Goal: Use online tool/utility: Utilize a website feature to perform a specific function

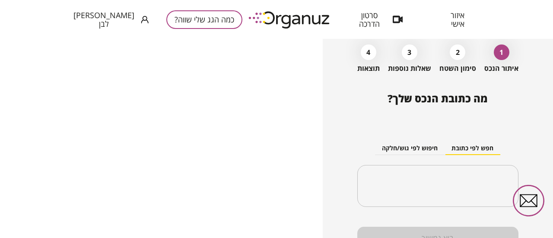
scroll to position [84, 0]
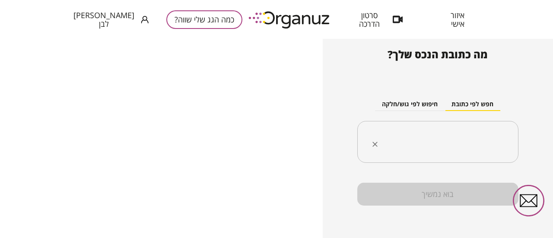
click at [449, 124] on div "​" at bounding box center [437, 142] width 161 height 42
click at [372, 146] on icon "Clear" at bounding box center [375, 144] width 9 height 9
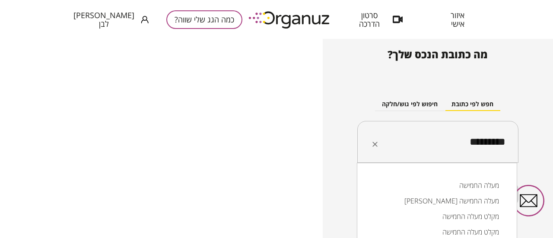
click at [455, 183] on li "מעלה החמישה" at bounding box center [437, 186] width 138 height 16
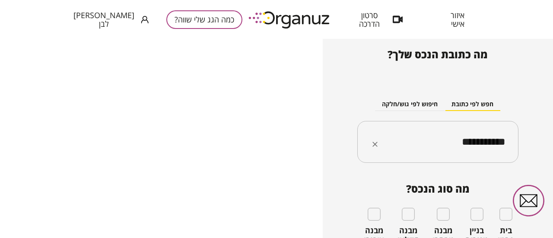
type input "**********"
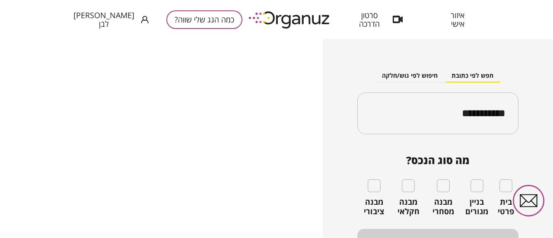
scroll to position [126, 0]
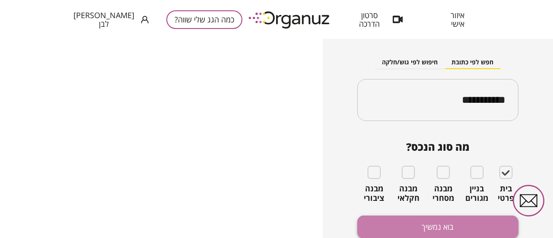
click at [472, 223] on button "בוא נמשיך" at bounding box center [437, 227] width 161 height 23
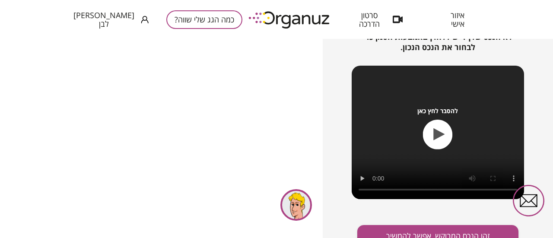
scroll to position [152, 0]
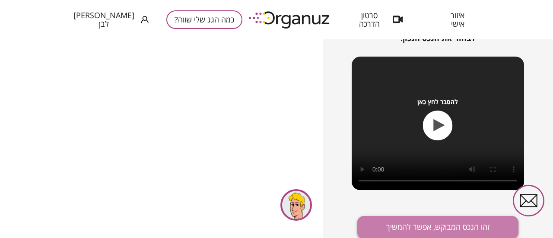
click at [415, 227] on button "זהו הנכס המבוקש, אפשר להמשיך" at bounding box center [437, 227] width 161 height 23
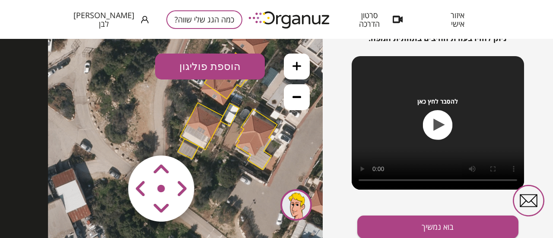
drag, startPoint x: 228, startPoint y: 123, endPoint x: 294, endPoint y: 96, distance: 71.5
click at [294, 96] on div ".st0 { fill: #FFFFFF; } 10" at bounding box center [161, 138] width 323 height 199
click at [110, 137] on area at bounding box center [110, 137] width 0 height 0
click at [205, 132] on polygon at bounding box center [202, 126] width 43 height 47
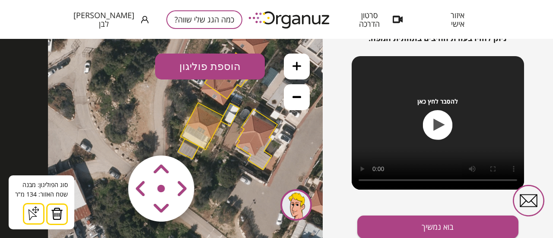
click at [223, 93] on polygon at bounding box center [229, 76] width 49 height 46
click at [56, 215] on img at bounding box center [57, 213] width 12 height 13
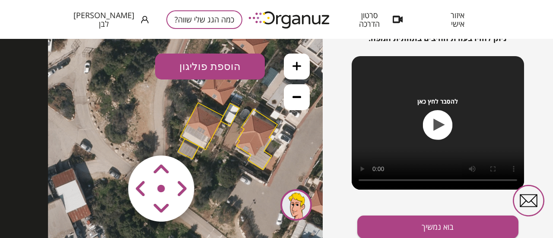
click at [242, 144] on polygon at bounding box center [256, 139] width 41 height 60
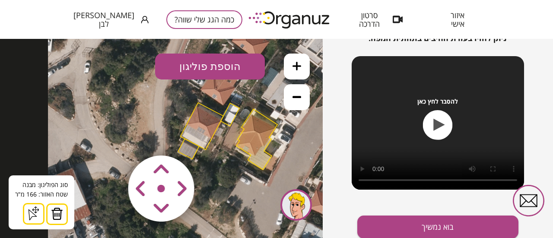
click at [54, 213] on img at bounding box center [57, 213] width 12 height 13
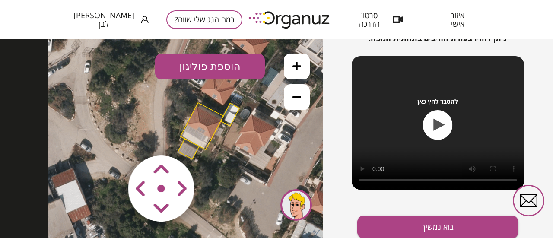
click at [206, 135] on polygon at bounding box center [202, 126] width 43 height 47
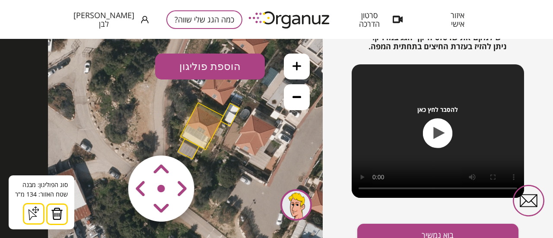
scroll to position [136, 0]
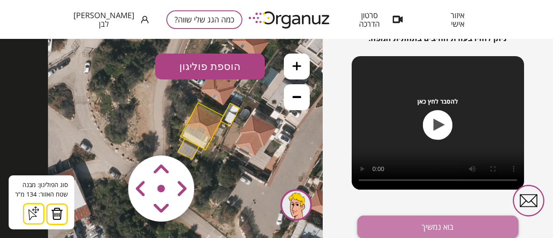
click at [426, 225] on button "בוא נמשיך" at bounding box center [437, 227] width 161 height 23
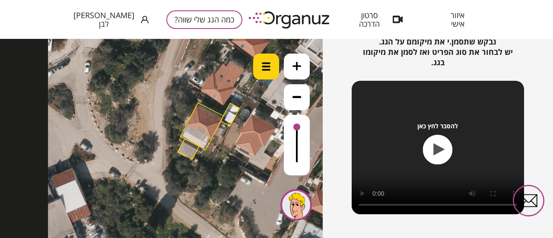
click at [266, 68] on img at bounding box center [266, 66] width 9 height 9
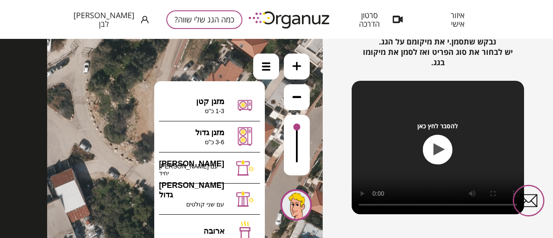
click at [275, 113] on icon at bounding box center [226, 111] width 359 height 359
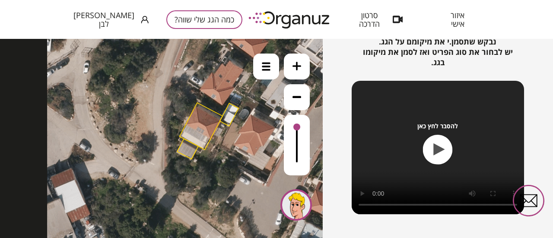
click at [295, 64] on icon at bounding box center [296, 66] width 9 height 9
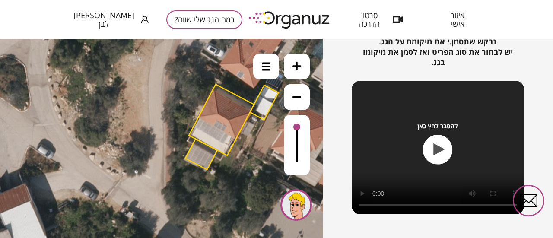
click at [295, 64] on icon at bounding box center [296, 66] width 9 height 9
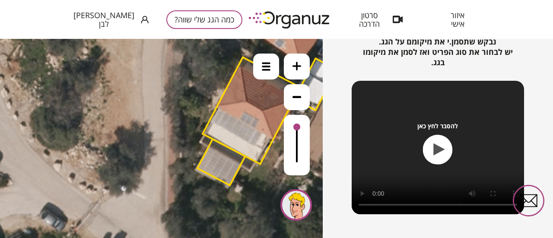
click at [295, 64] on icon at bounding box center [296, 66] width 9 height 9
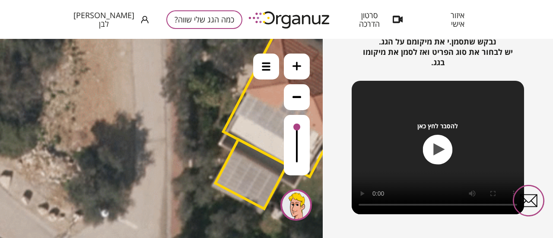
click at [295, 64] on icon at bounding box center [296, 66] width 9 height 9
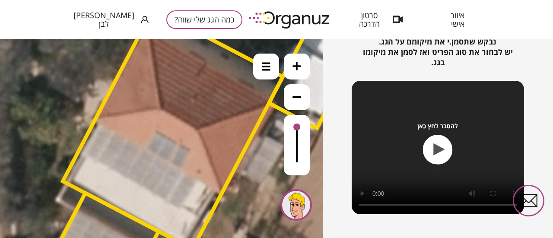
drag, startPoint x: 214, startPoint y: 117, endPoint x: 59, endPoint y: 166, distance: 163.3
click at [59, 166] on icon at bounding box center [304, 53] width 1837 height 1837
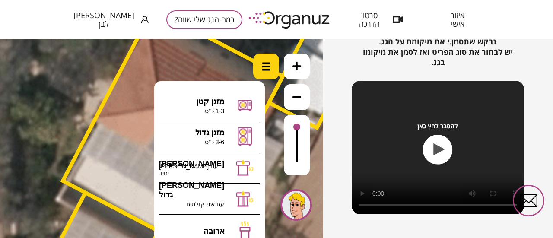
click at [264, 71] on div at bounding box center [266, 67] width 26 height 26
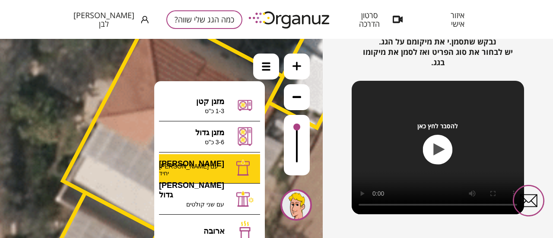
click at [212, 174] on div ".st0 { fill: #FFFFFF; } 0" at bounding box center [161, 138] width 323 height 199
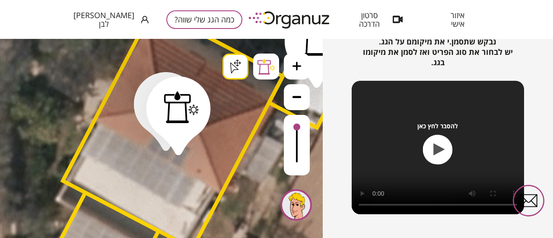
click at [327, 84] on div "כמה הגג שלי שווה? איתור הנכס 2 סימון השטח 3 שאלות נוספות 4 תוצאות סימון פריטים …" at bounding box center [438, 138] width 230 height 199
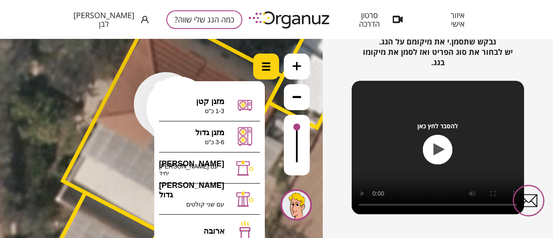
scroll to position [160, 0]
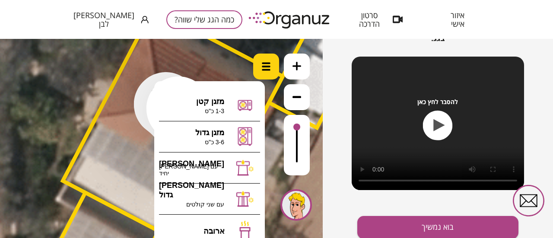
click at [336, 186] on div "כמה הגג שלי שווה? איתור הנכס 2 סימון השטח 3 שאלות נוספות 4 תוצאות סימון פריטים …" at bounding box center [438, 138] width 230 height 199
click at [329, 139] on div "כמה הגג שלי שווה? איתור הנכס 2 סימון השטח 3 שאלות נוספות 4 תוצאות סימון פריטים …" at bounding box center [438, 138] width 230 height 199
click at [400, 224] on button "בוא נמשיך" at bounding box center [437, 227] width 161 height 23
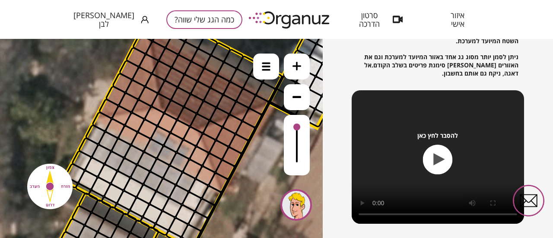
drag, startPoint x: 337, startPoint y: 105, endPoint x: 333, endPoint y: 128, distance: 23.5
click at [333, 128] on div "כמה הגג שלי שווה? איתור הנכס 2 סימון השטח 3 שאלות נוספות 4 תוצאות מיקום המערכת …" at bounding box center [438, 138] width 230 height 199
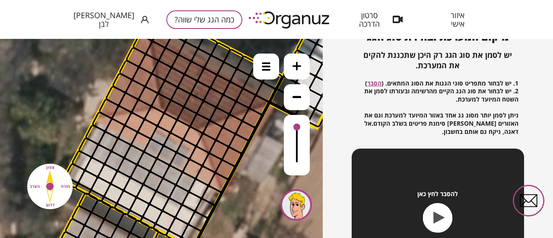
scroll to position [73, 0]
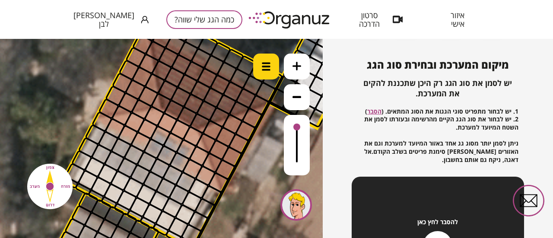
click at [264, 64] on img at bounding box center [266, 66] width 9 height 9
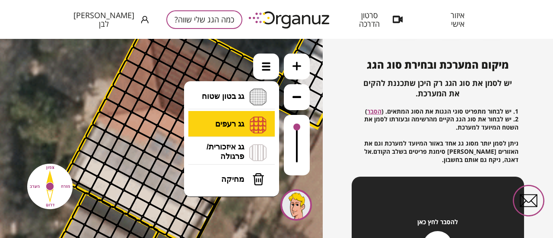
click at [230, 118] on li "גג רעפים רעפים צפון רעפים דרום רעפים מערב רעפים מזרח" at bounding box center [231, 125] width 91 height 28
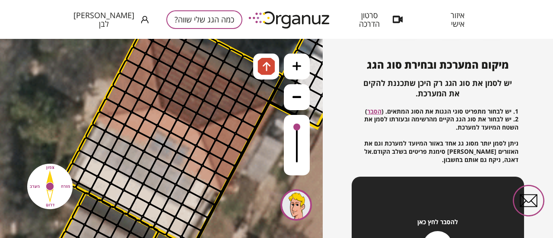
click at [239, 111] on div ".st0 { fill: #FFFFFF; } .st0 { fill: #FFFFFF; }" at bounding box center [161, 138] width 323 height 199
click at [200, 121] on div at bounding box center [200, 123] width 22 height 22
click at [215, 115] on div at bounding box center [220, 117] width 22 height 22
click at [225, 107] on div at bounding box center [227, 104] width 22 height 22
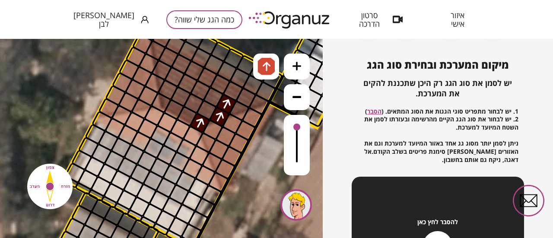
click at [236, 107] on div at bounding box center [240, 111] width 22 height 22
click at [243, 100] on div at bounding box center [246, 98] width 22 height 22
click at [254, 100] on div at bounding box center [259, 105] width 22 height 22
drag, startPoint x: 262, startPoint y: 94, endPoint x: 257, endPoint y: 93, distance: 4.4
click at [262, 93] on div at bounding box center [266, 92] width 22 height 22
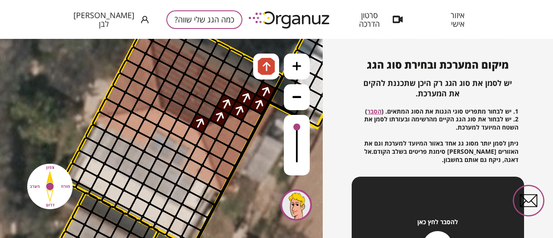
click at [251, 87] on div at bounding box center [253, 85] width 22 height 22
click at [243, 79] on div at bounding box center [240, 78] width 22 height 22
click at [221, 73] on div at bounding box center [227, 71] width 22 height 22
click at [216, 70] on div at bounding box center [214, 65] width 22 height 22
click at [201, 61] on div at bounding box center [201, 58] width 22 height 22
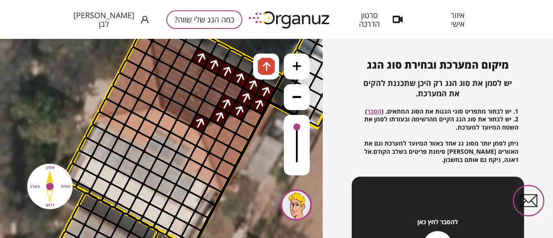
click at [189, 54] on div at bounding box center [188, 51] width 22 height 22
click at [175, 46] on div at bounding box center [176, 45] width 22 height 22
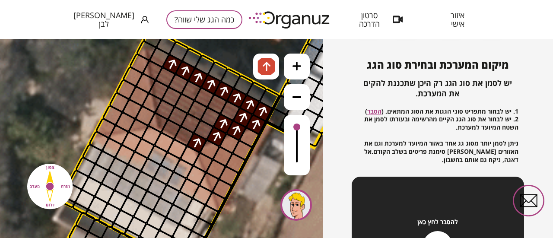
drag, startPoint x: 119, startPoint y: 56, endPoint x: 116, endPoint y: 91, distance: 35.1
click at [116, 91] on icon at bounding box center [301, 72] width 1837 height 1837
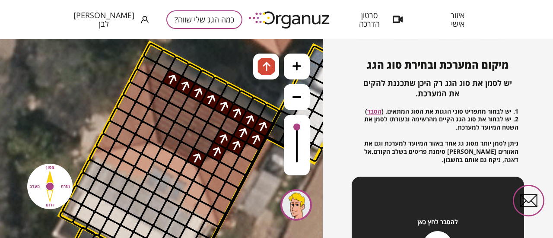
click at [159, 72] on div at bounding box center [160, 73] width 22 height 22
click at [154, 84] on div at bounding box center [153, 86] width 22 height 22
click at [156, 105] on div at bounding box center [159, 105] width 22 height 22
click at [169, 109] on div at bounding box center [172, 112] width 22 height 22
click at [162, 95] on div at bounding box center [166, 92] width 22 height 22
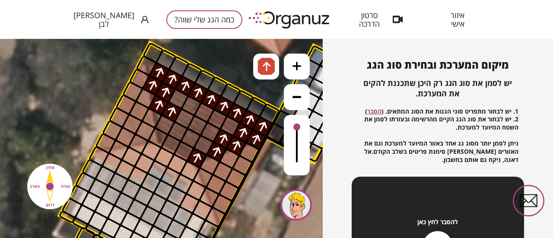
click at [175, 98] on div at bounding box center [179, 99] width 22 height 22
drag, startPoint x: 175, startPoint y: 99, endPoint x: 229, endPoint y: 123, distance: 58.6
drag, startPoint x: 213, startPoint y: 133, endPoint x: 174, endPoint y: 118, distance: 42.0
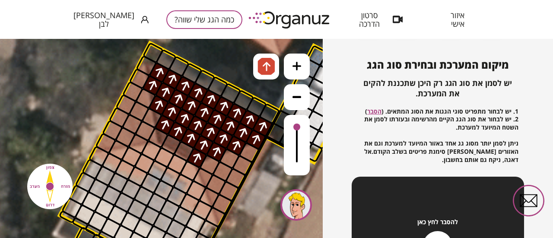
drag, startPoint x: 203, startPoint y: 141, endPoint x: 168, endPoint y: 127, distance: 37.8
drag, startPoint x: 162, startPoint y: 139, endPoint x: 181, endPoint y: 149, distance: 20.7
click at [265, 70] on img at bounding box center [266, 66] width 9 height 10
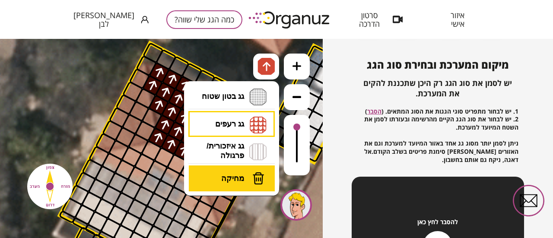
click at [229, 181] on span "מחיקה" at bounding box center [232, 179] width 23 height 10
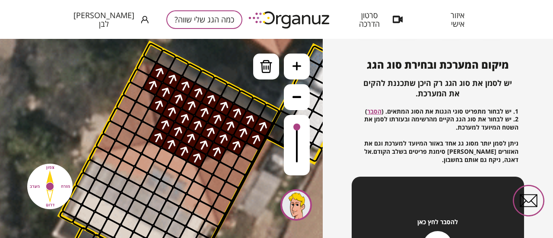
click at [158, 137] on div at bounding box center [158, 138] width 22 height 22
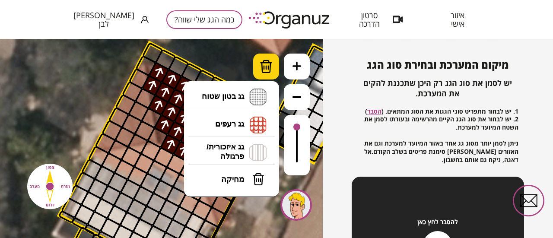
click at [267, 71] on img at bounding box center [266, 66] width 13 height 13
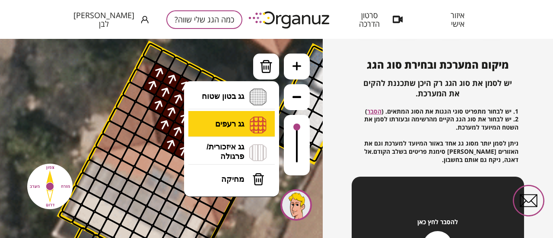
click at [231, 123] on li "גג רעפים רעפים צפון רעפים דרום רעפים מערב רעפים מזרח" at bounding box center [231, 125] width 91 height 28
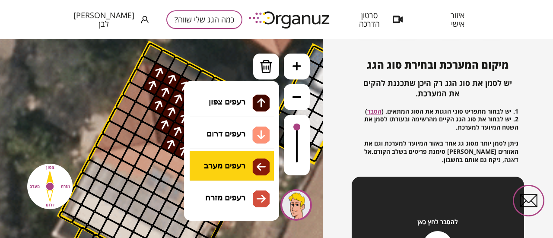
click at [224, 158] on div ".st0 { fill: #FFFFFF; } .st0 { fill: #FFFFFF; }" at bounding box center [161, 138] width 323 height 199
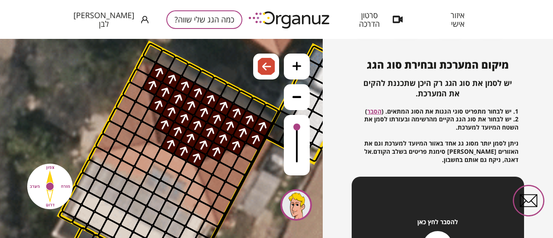
click at [139, 79] on div at bounding box center [139, 79] width 22 height 22
click at [136, 90] on div at bounding box center [132, 92] width 22 height 22
click at [130, 102] on div at bounding box center [126, 105] width 22 height 22
click at [121, 114] on div at bounding box center [119, 118] width 22 height 22
click at [113, 127] on div at bounding box center [112, 131] width 22 height 22
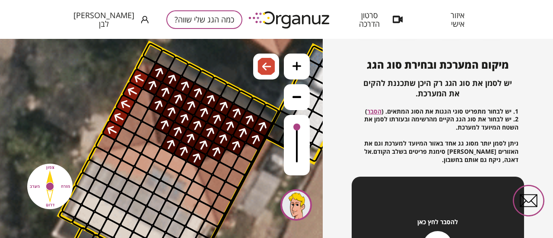
click at [106, 145] on div at bounding box center [106, 144] width 22 height 22
click at [118, 145] on div at bounding box center [119, 150] width 22 height 22
click at [125, 138] on div at bounding box center [125, 137] width 22 height 22
click at [130, 128] on div at bounding box center [132, 125] width 22 height 22
click at [139, 112] on div at bounding box center [139, 112] width 22 height 22
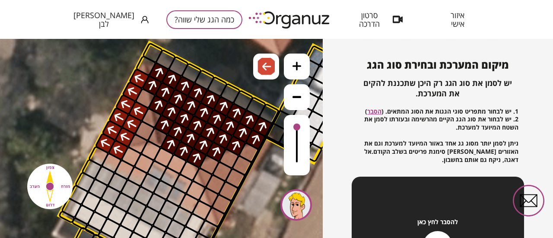
click at [144, 97] on div at bounding box center [145, 99] width 22 height 22
click at [148, 117] on div at bounding box center [152, 118] width 22 height 22
click at [147, 127] on div at bounding box center [145, 131] width 22 height 22
click at [138, 141] on div at bounding box center [138, 144] width 22 height 22
click at [155, 134] on div at bounding box center [158, 138] width 22 height 22
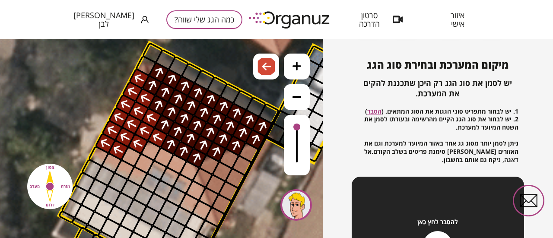
click at [302, 98] on button at bounding box center [297, 97] width 26 height 26
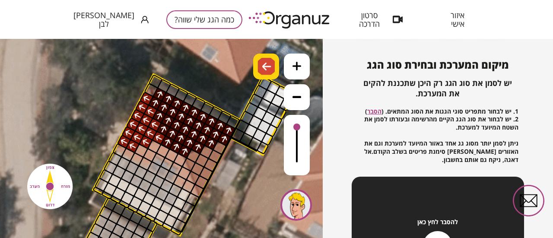
click at [260, 70] on img at bounding box center [265, 66] width 17 height 17
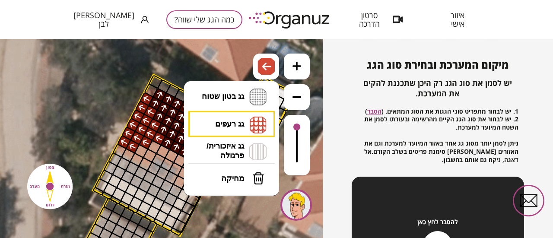
click at [232, 119] on li "גג רעפים רעפים צפון רעפים דרום רעפים מערב רעפים מזרח" at bounding box center [231, 124] width 91 height 27
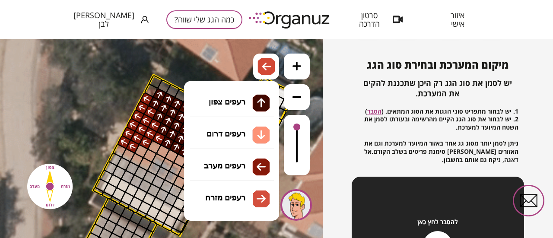
click at [231, 138] on div ".st0 { fill: #FFFFFF; } .st0 { fill: #FFFFFF; }" at bounding box center [161, 138] width 323 height 199
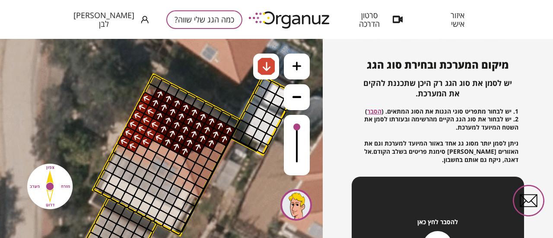
click at [121, 152] on div at bounding box center [119, 150] width 14 height 14
click at [130, 152] on div at bounding box center [128, 155] width 14 height 14
click at [137, 157] on div at bounding box center [137, 159] width 14 height 14
click at [133, 147] on div at bounding box center [132, 146] width 14 height 14
click at [146, 145] on div at bounding box center [146, 142] width 14 height 14
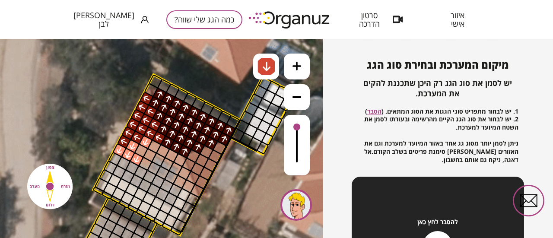
click at [143, 149] on div at bounding box center [141, 150] width 14 height 14
click at [152, 145] on div at bounding box center [154, 147] width 14 height 14
click at [160, 150] on div at bounding box center [163, 151] width 14 height 14
click at [172, 153] on div at bounding box center [171, 156] width 14 height 14
click at [177, 158] on div at bounding box center [180, 160] width 14 height 14
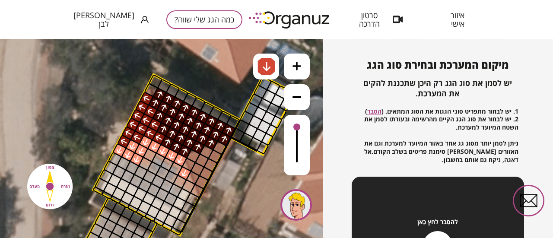
click at [184, 169] on div at bounding box center [184, 173] width 14 height 14
click at [144, 163] on div at bounding box center [145, 164] width 14 height 14
click at [147, 158] on div at bounding box center [150, 155] width 14 height 14
click at [153, 167] on div at bounding box center [154, 168] width 14 height 14
click at [158, 161] on div at bounding box center [158, 159] width 14 height 14
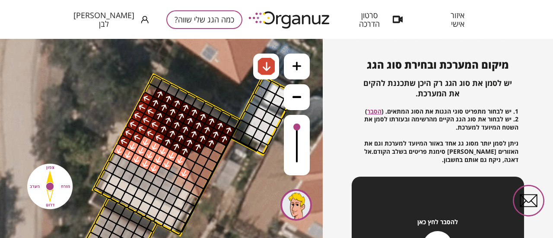
click at [165, 165] on div at bounding box center [167, 164] width 14 height 14
click at [165, 172] on div at bounding box center [163, 172] width 14 height 14
click at [172, 168] on div at bounding box center [175, 169] width 14 height 14
click at [172, 174] on div at bounding box center [171, 177] width 14 height 14
click at [178, 181] on div at bounding box center [179, 182] width 14 height 14
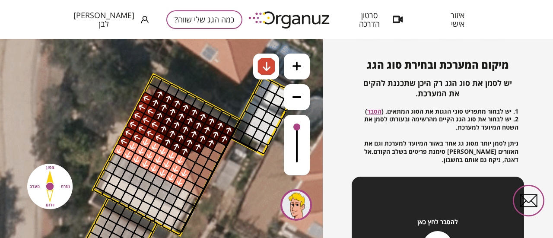
click at [185, 185] on div at bounding box center [188, 186] width 14 height 14
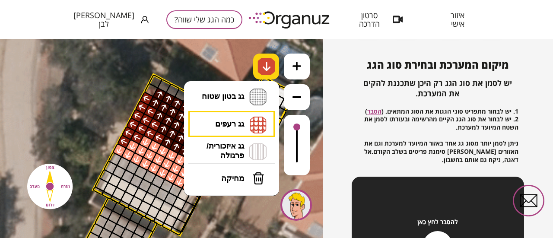
click at [266, 71] on img at bounding box center [266, 66] width 9 height 10
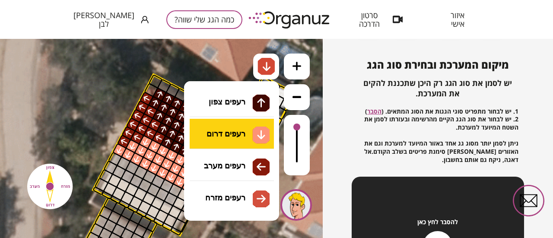
click at [236, 124] on li "גג רעפים רעפים צפון רעפים דרום רעפים מערב רעפים מזרח" at bounding box center [231, 124] width 91 height 27
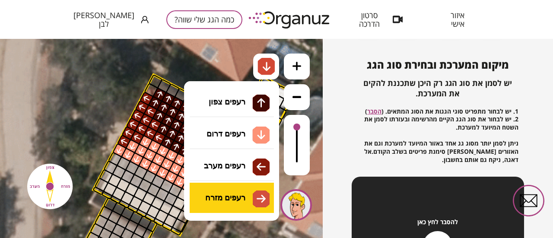
click at [229, 188] on div ".st0 { fill: #FFFFFF; } .st0 { fill: #FFFFFF; }" at bounding box center [161, 138] width 323 height 199
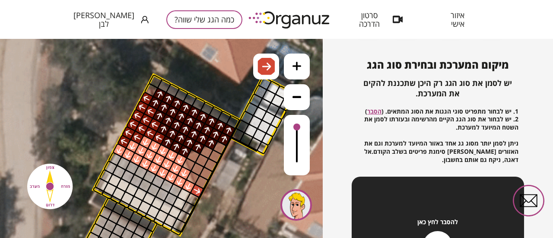
click at [195, 191] on div at bounding box center [197, 191] width 14 height 14
click at [202, 183] on div at bounding box center [201, 182] width 14 height 14
click at [206, 175] on div at bounding box center [206, 173] width 14 height 14
click at [213, 164] on div at bounding box center [210, 165] width 14 height 14
click at [217, 158] on div at bounding box center [215, 156] width 14 height 14
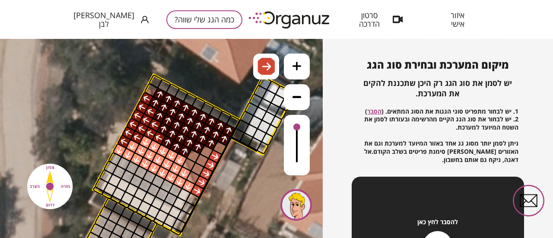
click at [220, 148] on div at bounding box center [220, 147] width 14 height 14
click at [207, 154] on div at bounding box center [206, 152] width 14 height 14
click at [205, 161] on div at bounding box center [202, 160] width 14 height 14
click at [199, 168] on div at bounding box center [197, 169] width 14 height 14
click at [196, 175] on div at bounding box center [193, 178] width 14 height 14
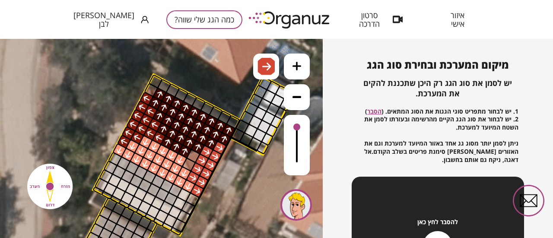
click at [192, 164] on div at bounding box center [188, 164] width 14 height 14
click at [194, 156] on div at bounding box center [193, 156] width 14 height 14
click at [263, 72] on div at bounding box center [266, 67] width 26 height 26
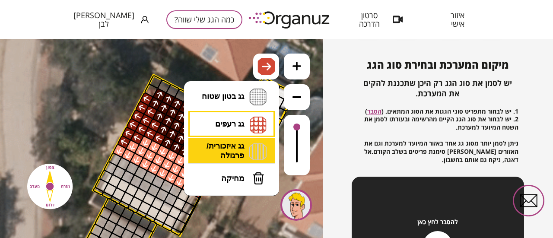
click at [222, 156] on li "גג איזכורית/ פרגולה איזכורית צפון איזכורית דרום איזכורית מערב איזכורית מזרח" at bounding box center [231, 152] width 91 height 28
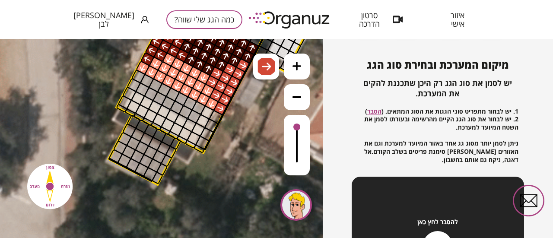
drag, startPoint x: 95, startPoint y: 157, endPoint x: 118, endPoint y: 75, distance: 84.9
click at [118, 75] on icon at bounding box center [277, 22] width 1225 height 1225
click at [136, 122] on div at bounding box center [134, 121] width 14 height 14
click at [262, 64] on img at bounding box center [266, 66] width 9 height 10
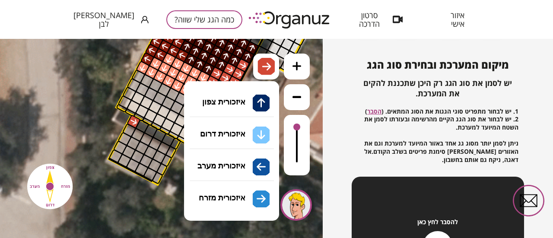
click at [232, 143] on li "גג איזכורית/ פרגולה איזכורית צפון איזכורית דרום איזכורית מערב איזכורית מזרח" at bounding box center [231, 152] width 91 height 28
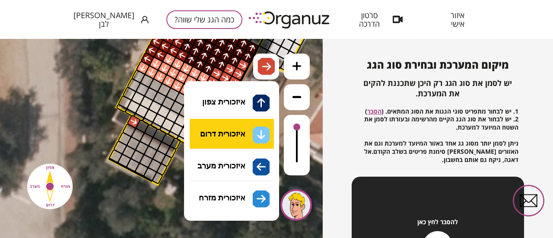
click at [238, 137] on div ".st0 { fill: #FFFFFF; } .st0 { fill: #FFFFFF; }" at bounding box center [161, 138] width 323 height 199
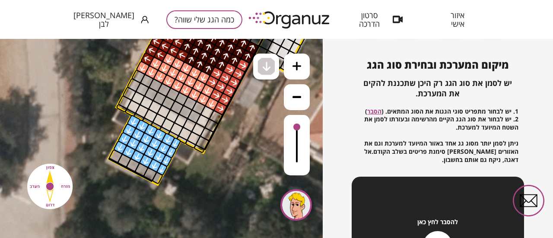
drag, startPoint x: 134, startPoint y: 122, endPoint x: 120, endPoint y: 149, distance: 30.7
drag, startPoint x: 117, startPoint y: 155, endPoint x: 157, endPoint y: 178, distance: 45.9
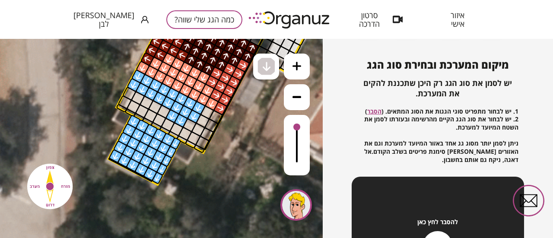
drag, startPoint x: 197, startPoint y: 108, endPoint x: 188, endPoint y: 102, distance: 10.3
click at [257, 72] on img at bounding box center [265, 66] width 17 height 17
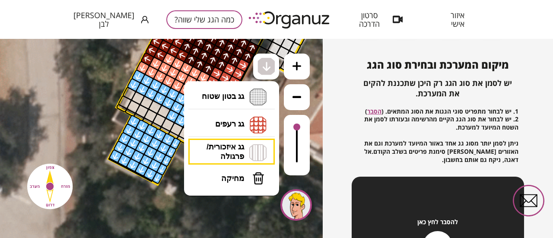
click at [217, 178] on button "מחיקה" at bounding box center [232, 178] width 86 height 26
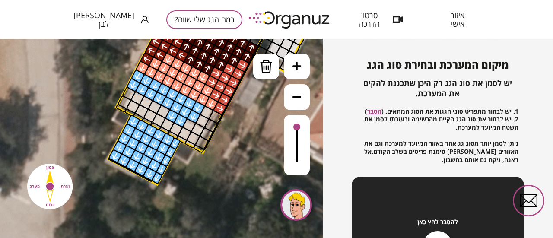
click at [174, 118] on div at bounding box center [172, 116] width 14 height 14
click at [183, 119] on div at bounding box center [180, 121] width 14 height 14
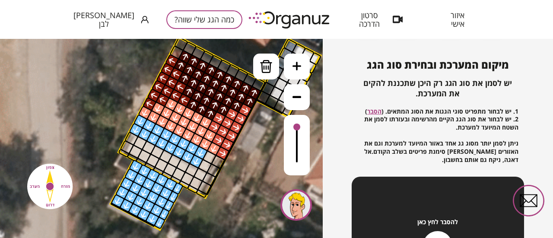
drag, startPoint x: 254, startPoint y: 119, endPoint x: 257, endPoint y: 164, distance: 45.0
click at [257, 164] on icon at bounding box center [279, 67] width 1225 height 1225
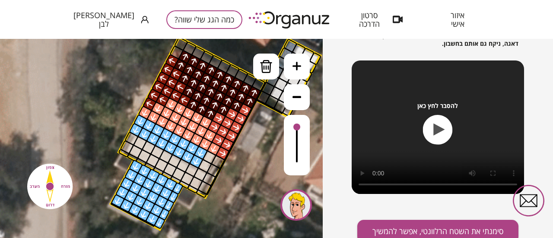
scroll to position [194, 0]
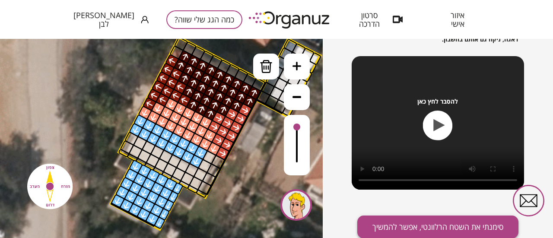
click at [452, 219] on button "סימנתי את השטח הרלוונטי, אפשר להמשיך" at bounding box center [437, 227] width 161 height 23
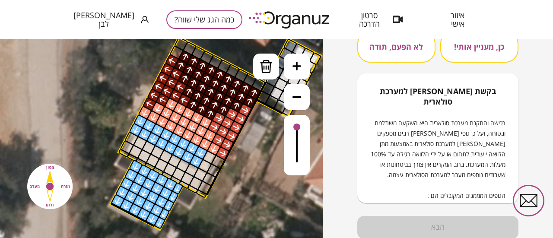
scroll to position [8, 0]
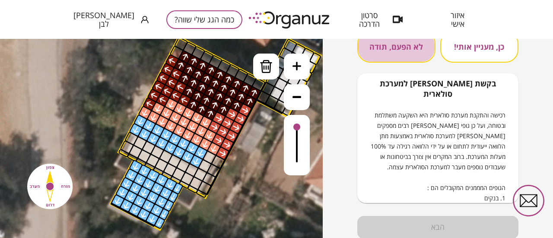
click at [410, 49] on button "לא הפעם, תודה" at bounding box center [396, 47] width 78 height 32
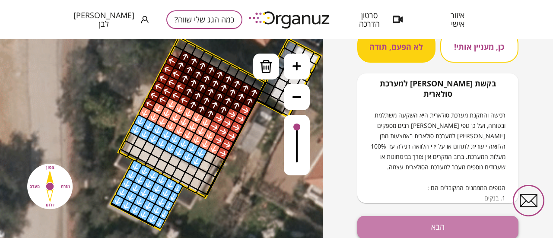
click at [435, 222] on button "הבא" at bounding box center [437, 227] width 161 height 23
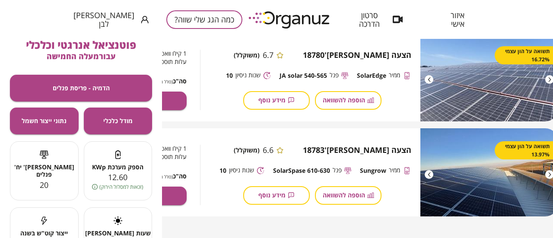
scroll to position [810, 111]
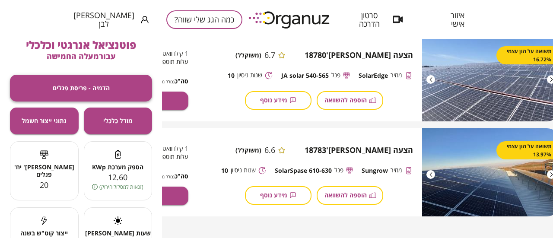
click at [105, 92] on button "הדמיה - פריסת פנלים" at bounding box center [81, 88] width 142 height 27
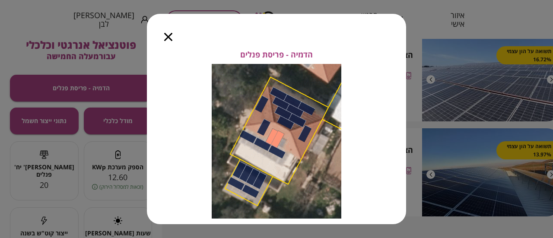
click at [169, 35] on icon "button" at bounding box center [168, 37] width 8 height 8
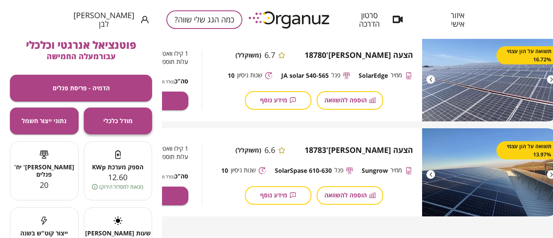
click at [127, 115] on button "מודל כלכלי" at bounding box center [118, 121] width 69 height 27
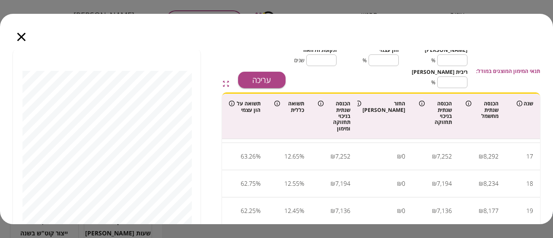
scroll to position [432, 0]
click at [27, 38] on div at bounding box center [21, 32] width 43 height 36
click at [24, 40] on icon "button" at bounding box center [21, 37] width 8 height 8
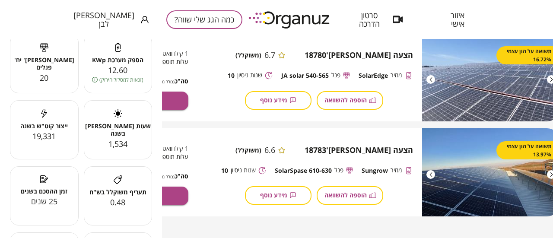
scroll to position [65, 0]
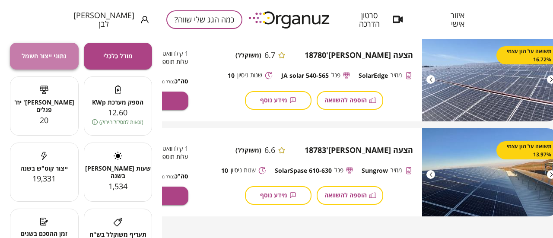
click at [73, 58] on button "נתוני ייצור חשמל" at bounding box center [44, 56] width 69 height 27
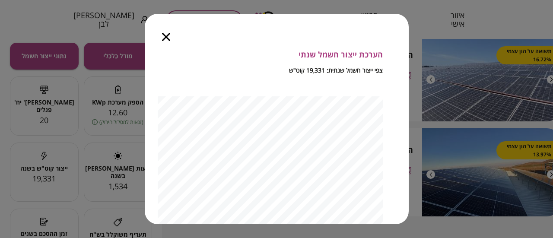
scroll to position [86, 0]
click at [168, 38] on icon "button" at bounding box center [166, 37] width 8 height 8
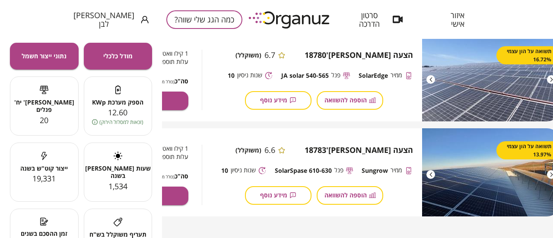
drag, startPoint x: 515, startPoint y: 14, endPoint x: 517, endPoint y: 2, distance: 12.3
click at [515, 14] on div "איזור אישי סרטון הדרכה כמה הגג שלי שווה? [PERSON_NAME] לבן" at bounding box center [276, 19] width 553 height 39
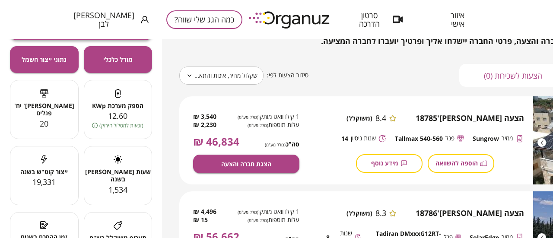
scroll to position [22, 0]
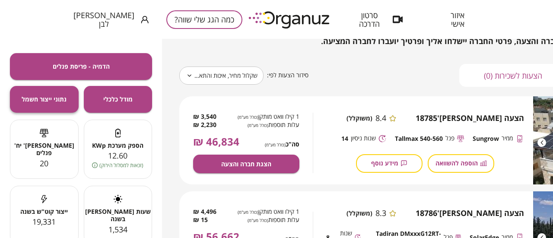
click at [56, 99] on span "נתוני ייצור חשמל" at bounding box center [44, 98] width 45 height 7
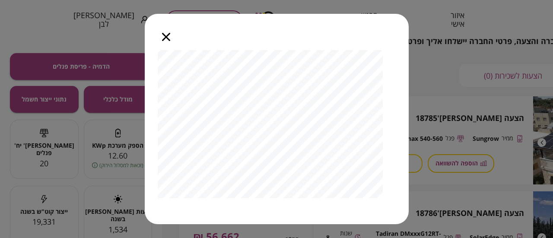
scroll to position [43, 0]
click at [168, 38] on icon "button" at bounding box center [166, 37] width 8 height 8
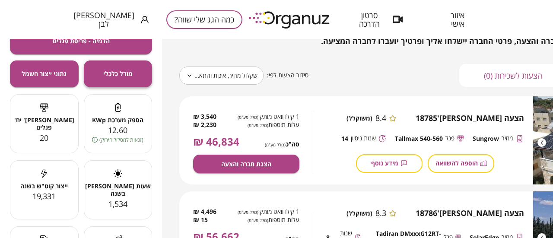
scroll to position [22, 0]
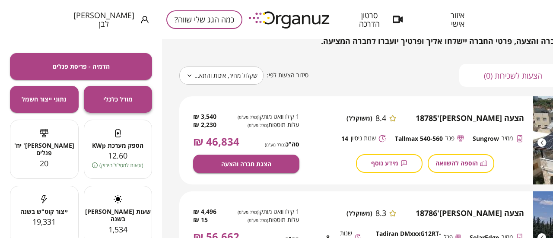
click at [135, 99] on button "מודל כלכלי" at bounding box center [118, 99] width 69 height 27
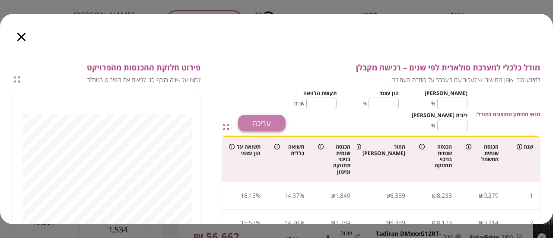
click at [279, 117] on button "עריכה" at bounding box center [262, 123] width 48 height 16
drag, startPoint x: 454, startPoint y: 102, endPoint x: 471, endPoint y: 101, distance: 17.7
click at [471, 101] on div "תנאי המימון המוצגים במודל: [PERSON_NAME] ** ​ % הון עצמי ** ​ % תקופת הלוואה **…" at bounding box center [413, 109] width 254 height 44
type input "*"
type input "**"
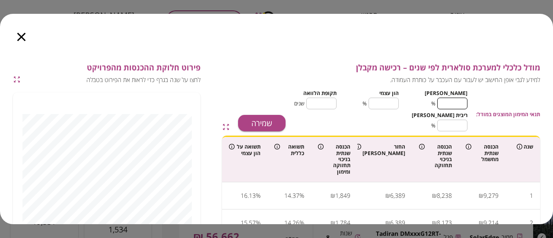
type input "*"
type input "***"
click at [380, 121] on div "[PERSON_NAME] * ​ % הון עצמי *** ​ % תקופת הלוואה ** ​ שנים ריבית [PERSON_NAME]…" at bounding box center [380, 109] width 173 height 44
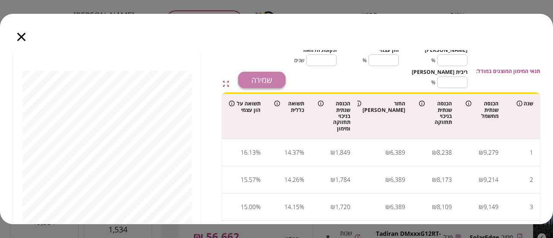
click at [272, 78] on button "שמירה" at bounding box center [262, 80] width 48 height 16
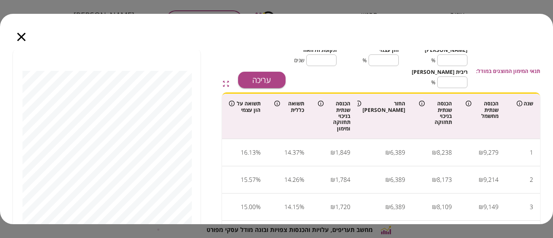
type input "**"
type input "*"
type input "***"
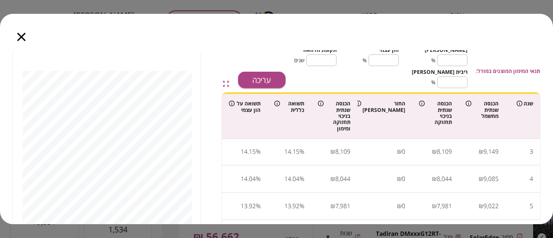
scroll to position [0, 0]
